Goal: Find contact information: Find contact information

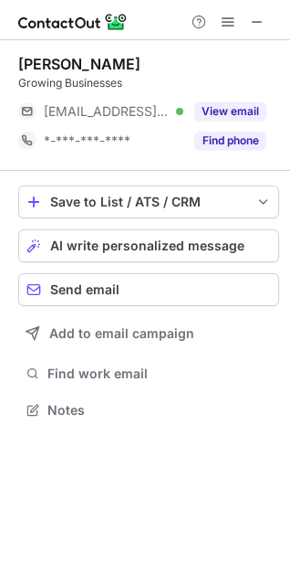
scroll to position [8, 8]
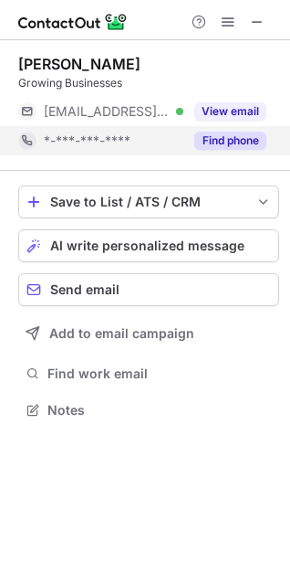
click at [216, 142] on button "Find phone" at bounding box center [231, 141] width 72 height 18
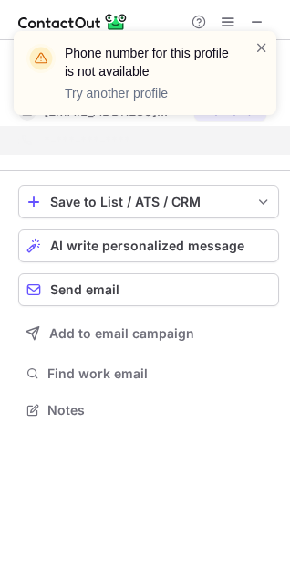
scroll to position [367, 290]
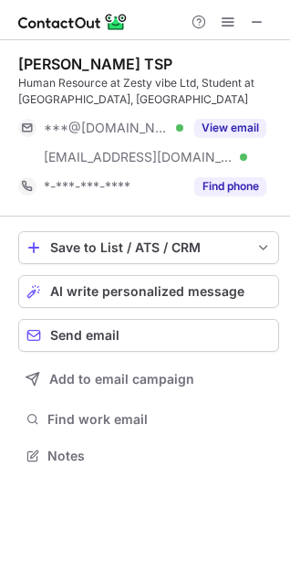
scroll to position [442, 290]
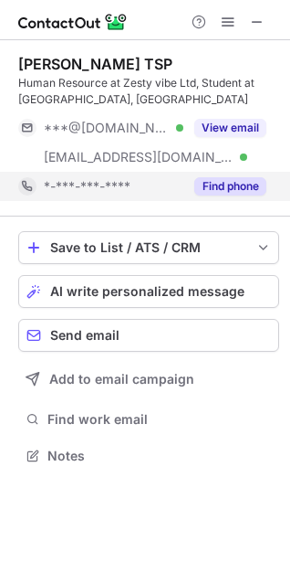
click at [218, 190] on button "Find phone" at bounding box center [231, 186] width 72 height 18
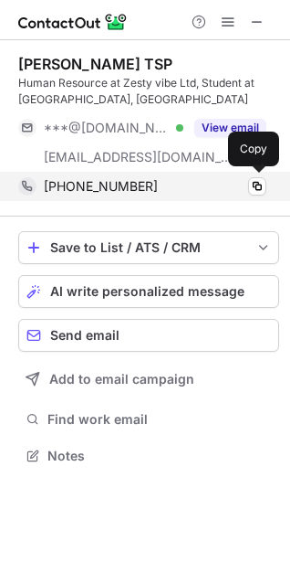
click at [182, 190] on div "+919677047401" at bounding box center [155, 186] width 223 height 16
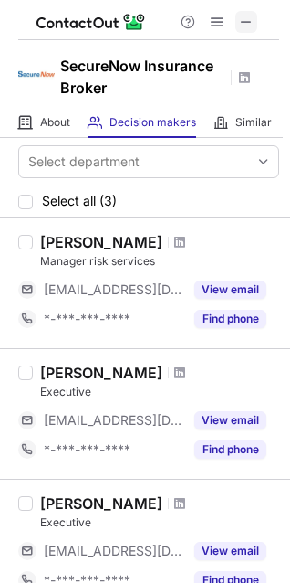
click at [238, 26] on button at bounding box center [247, 22] width 22 height 22
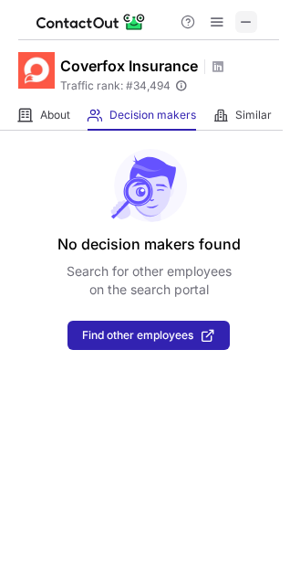
click at [247, 16] on span at bounding box center [246, 22] width 15 height 15
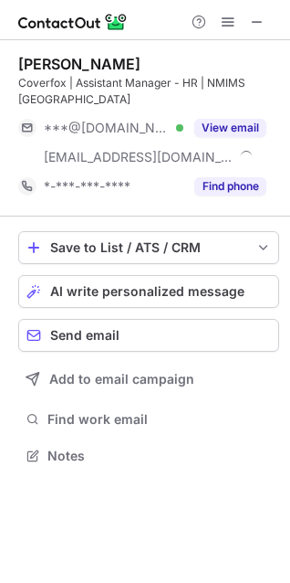
scroll to position [442, 290]
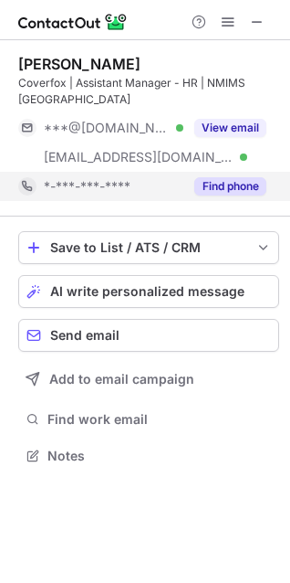
click at [222, 189] on button "Find phone" at bounding box center [231, 186] width 72 height 18
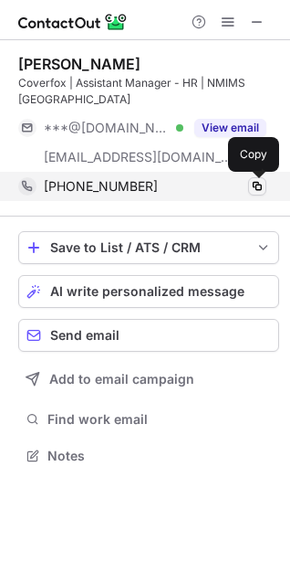
click at [252, 184] on span at bounding box center [257, 186] width 15 height 15
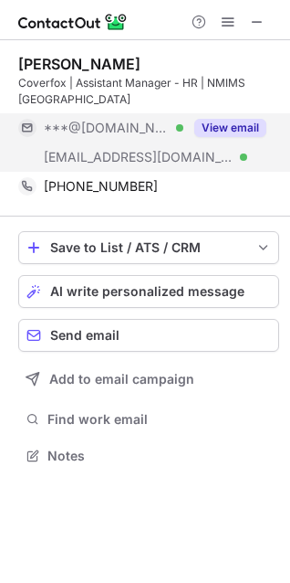
click at [245, 127] on button "View email" at bounding box center [231, 128] width 72 height 18
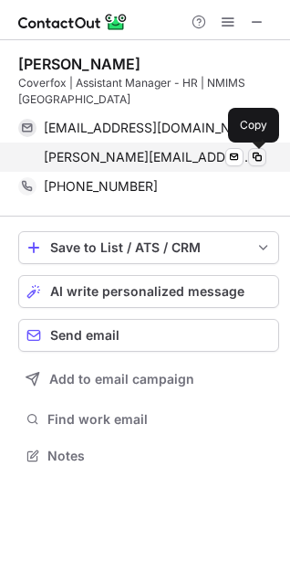
click at [254, 163] on span at bounding box center [257, 157] width 15 height 15
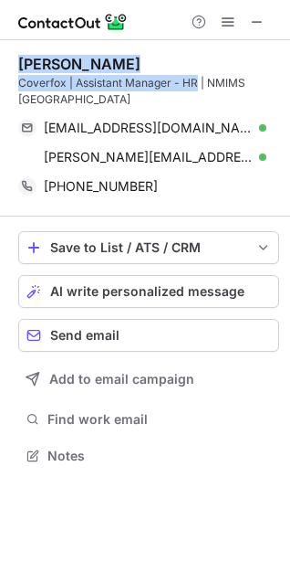
drag, startPoint x: 43, startPoint y: 65, endPoint x: 197, endPoint y: 85, distance: 155.7
click at [197, 85] on div "Saumya Chauhan Coverfox | Assistant Manager - HR | NMIMS Mumbai" at bounding box center [148, 81] width 261 height 53
copy div "Saumya Chauhan Coverfox | Assistant Manager - HR"
